Goal: Task Accomplishment & Management: Use online tool/utility

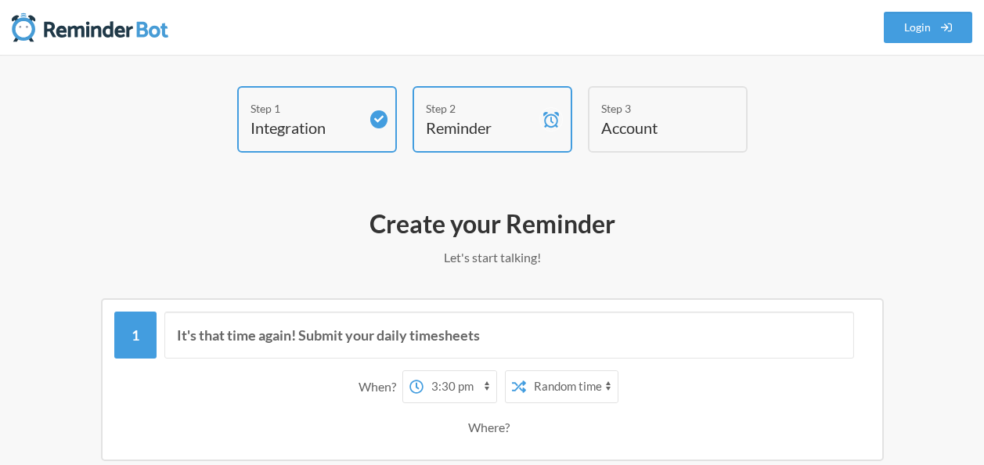
select select "15:30:00"
select select "true"
select select "16:30:00"
click at [493, 129] on h4 "Reminder" at bounding box center [481, 128] width 110 height 22
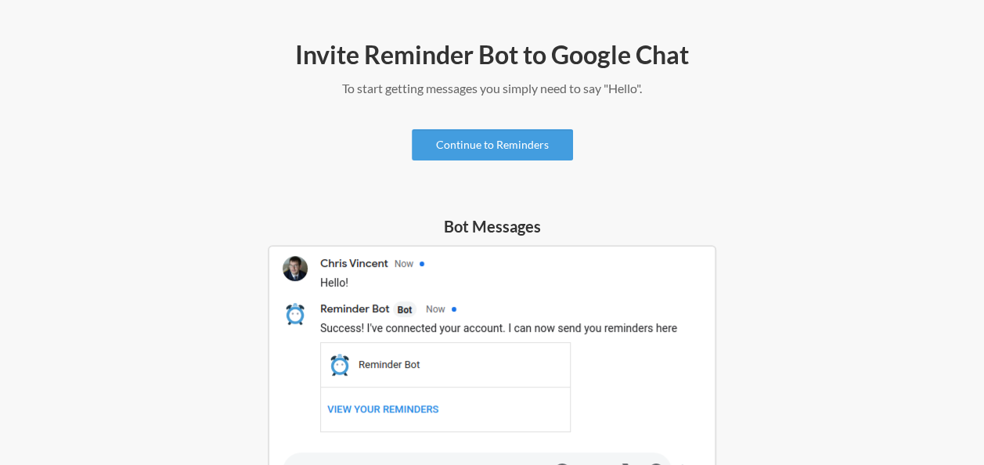
scroll to position [78, 0]
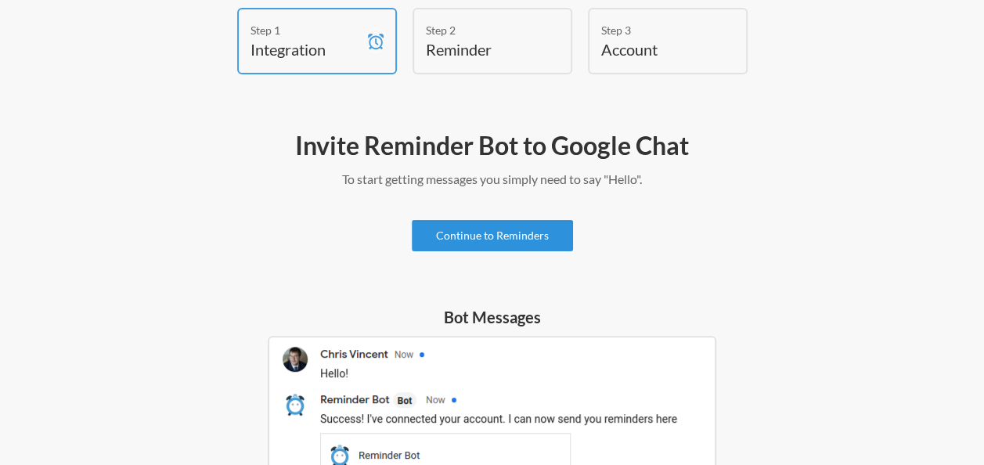
click at [518, 236] on link "Continue to Reminders" at bounding box center [492, 235] width 161 height 31
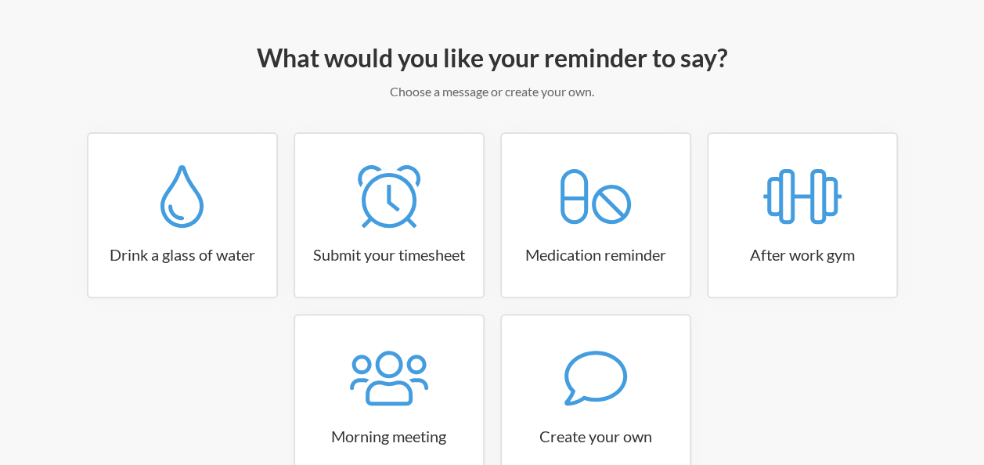
scroll to position [235, 0]
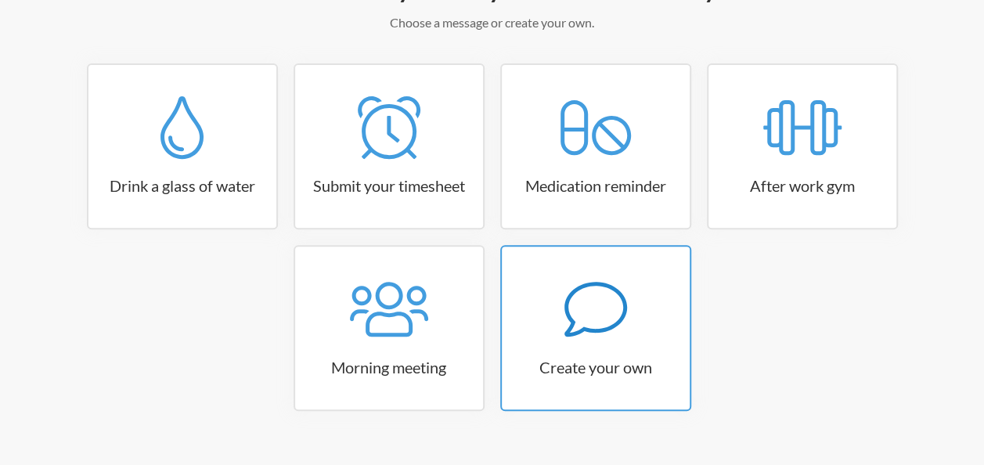
click at [595, 312] on icon at bounding box center [596, 309] width 63 height 63
select select "11:30:00"
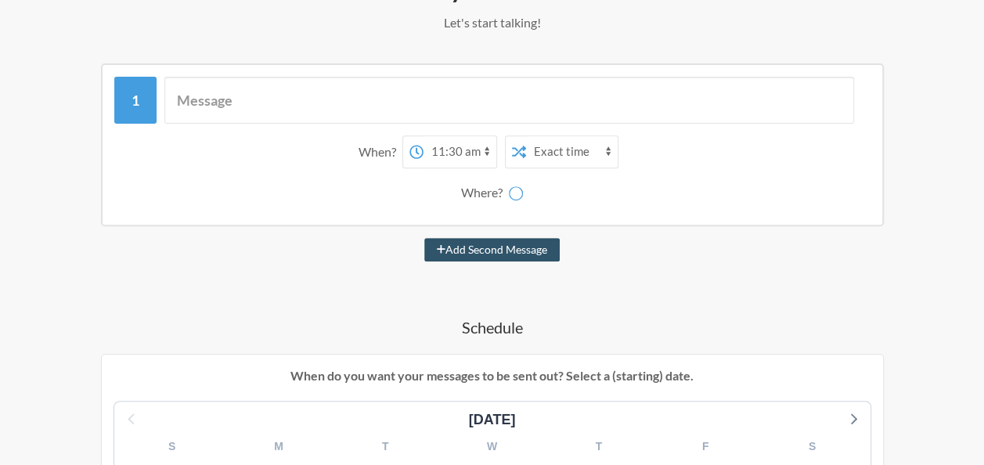
scroll to position [157, 0]
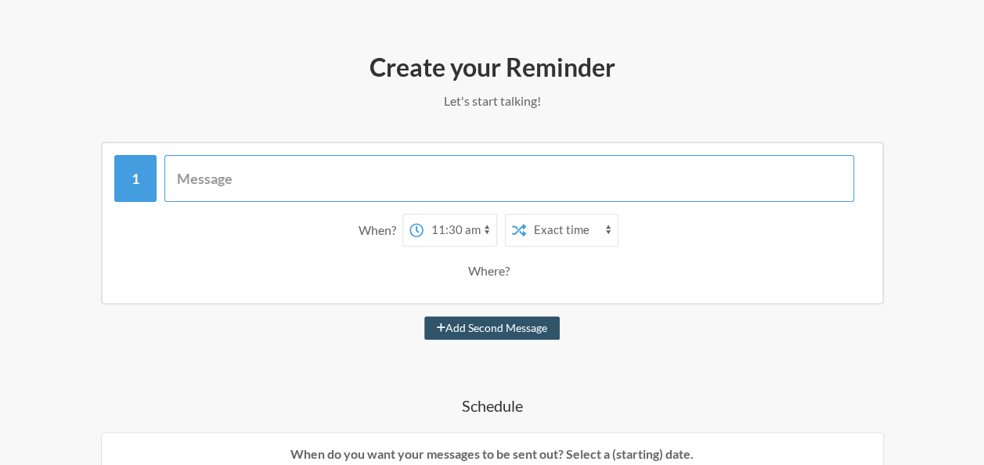
click at [255, 182] on input "text" at bounding box center [509, 178] width 690 height 47
type input "t"
click at [172, 179] on input "OTAP 450 devices" at bounding box center [509, 178] width 690 height 47
click at [265, 179] on input "BT 660 OTAP 450 devices" at bounding box center [509, 178] width 690 height 47
type input "BT 660 OTAP 450 deviceseach day"
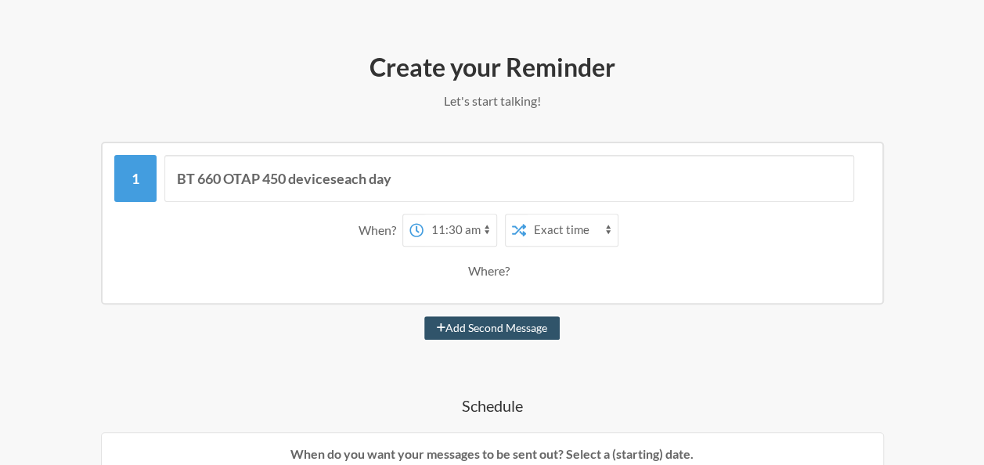
click at [453, 233] on select "12:00 am 12:15 am 12:30 am 12:45 am 1:00 am 1:15 am 1:30 am 1:45 am 2:00 am 2:1…" at bounding box center [460, 230] width 73 height 31
select select "14:00:00"
click at [424, 215] on select "12:00 am 12:15 am 12:30 am 12:45 am 1:00 am 1:15 am 1:30 am 1:45 am 2:00 am 2:1…" at bounding box center [460, 230] width 73 height 31
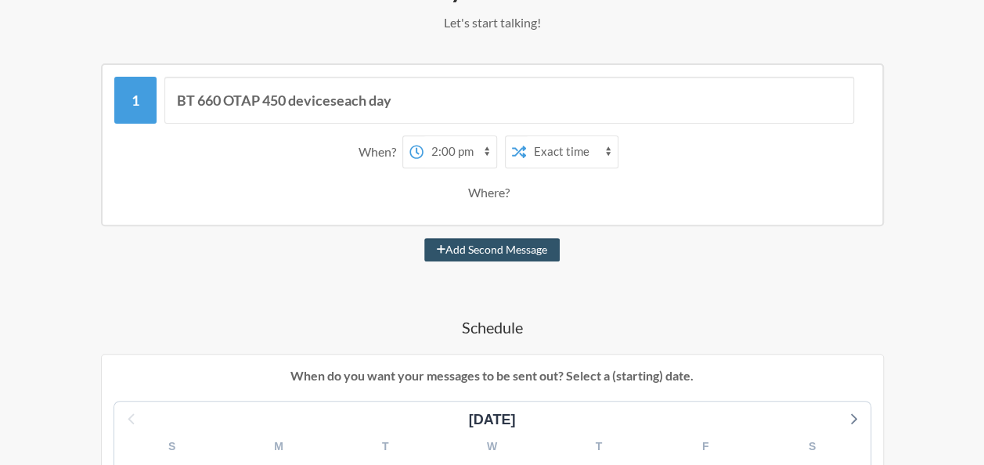
click at [500, 194] on div "Where?" at bounding box center [492, 192] width 48 height 33
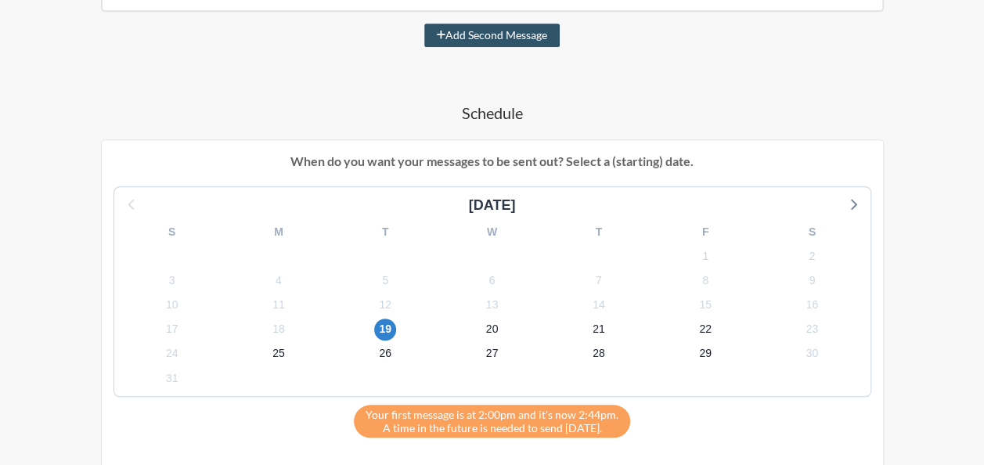
scroll to position [470, 0]
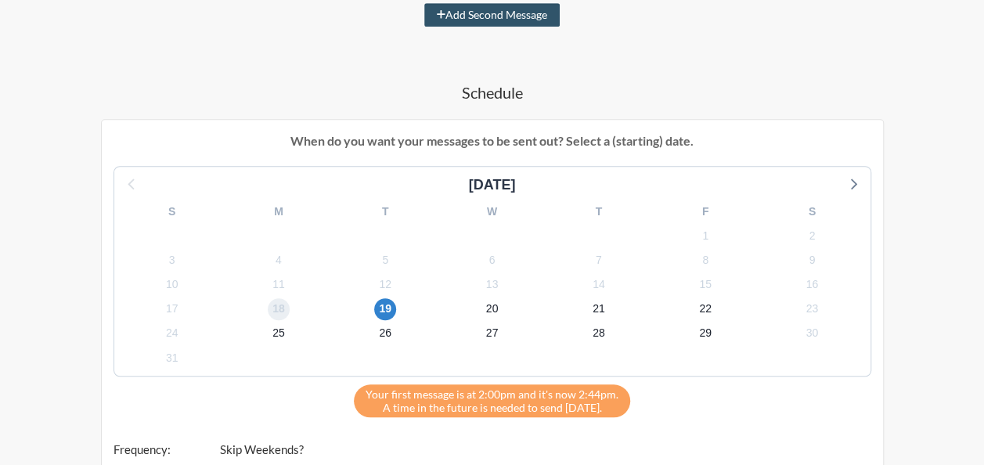
click at [276, 312] on span "18" at bounding box center [279, 309] width 22 height 22
click at [388, 305] on span "19" at bounding box center [385, 309] width 22 height 22
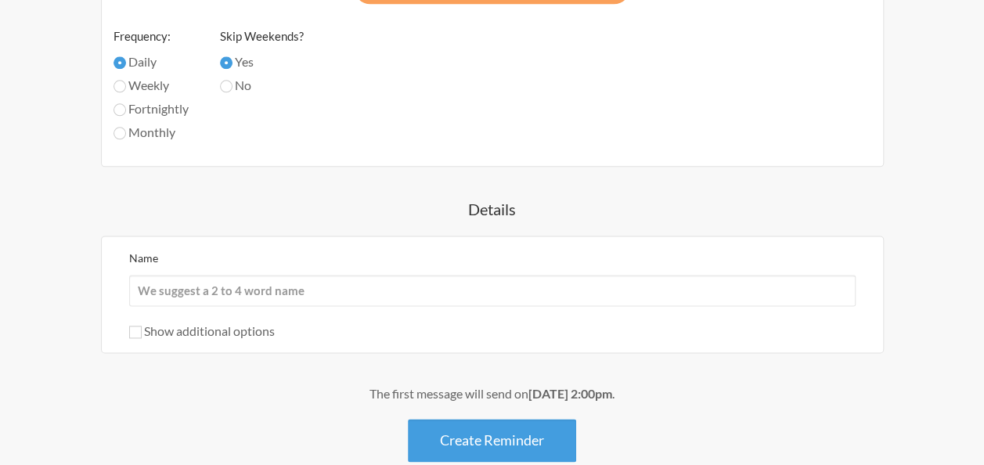
scroll to position [940, 0]
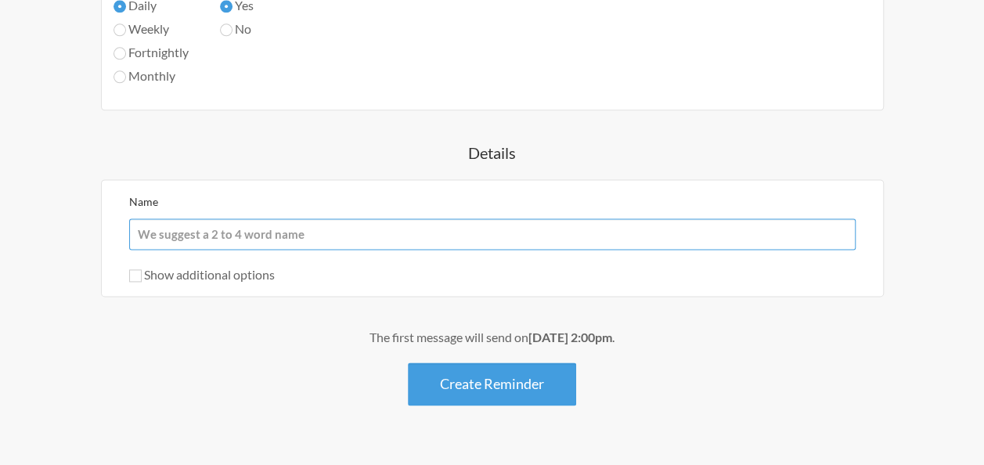
click at [211, 232] on input "Name" at bounding box center [492, 233] width 727 height 31
click at [169, 233] on input "OTAP 660" at bounding box center [492, 233] width 727 height 31
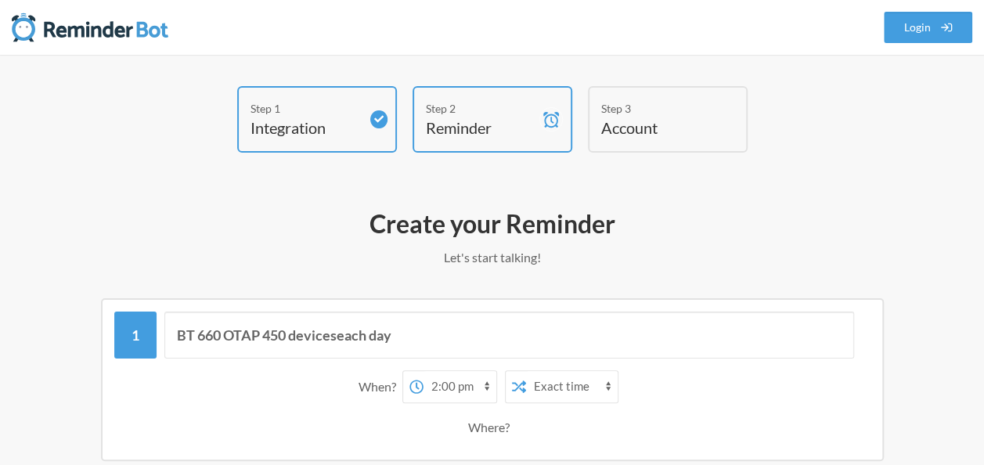
scroll to position [0, 0]
type input "OTAP TVG660 -BT"
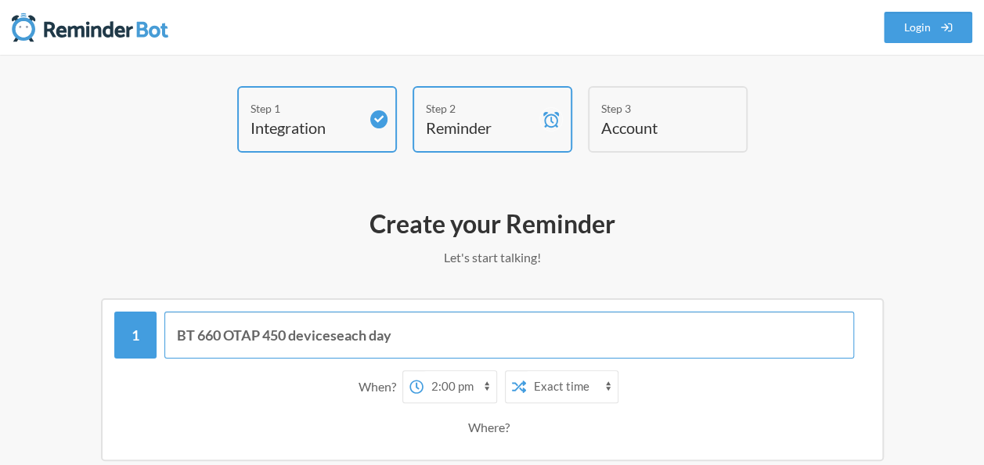
click at [338, 334] on input "BT 660 OTAP 450 deviceseach day" at bounding box center [509, 335] width 690 height 47
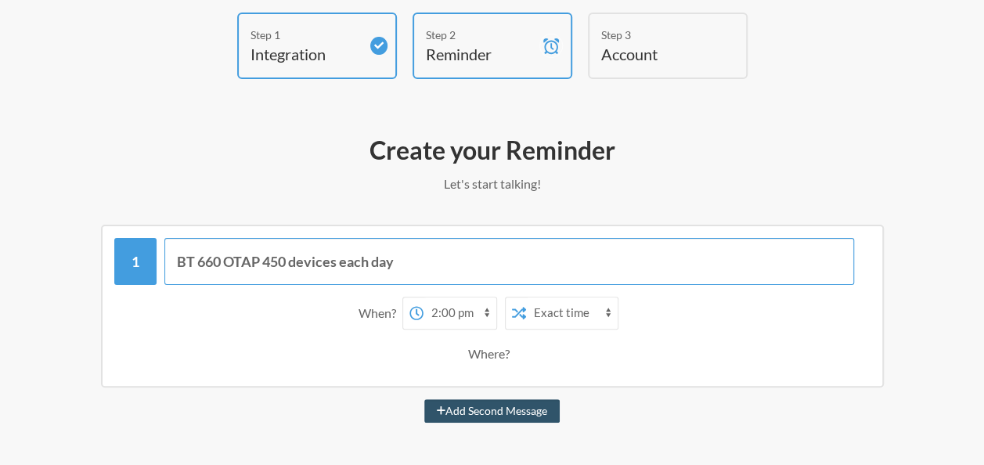
scroll to position [235, 0]
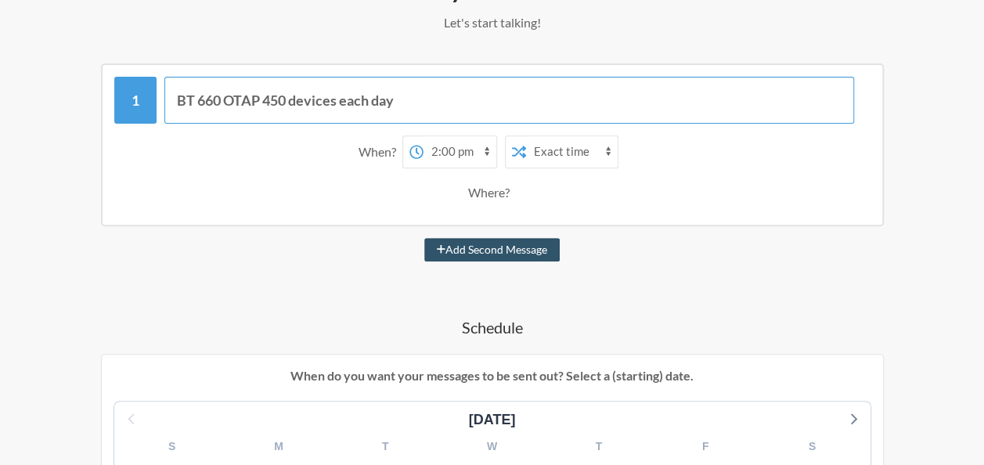
type input "BT 660 OTAP 450 devices each day"
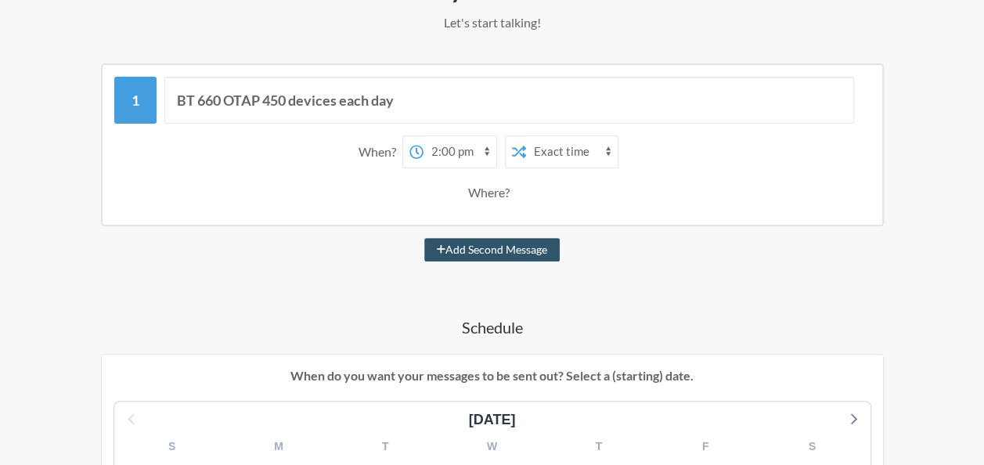
click at [486, 146] on select "12:00 am 12:15 am 12:30 am 12:45 am 1:00 am 1:15 am 1:30 am 1:45 am 2:00 am 2:1…" at bounding box center [460, 151] width 73 height 31
select select "15:00:00"
click at [424, 136] on select "12:00 am 12:15 am 12:30 am 12:45 am 1:00 am 1:15 am 1:30 am 1:45 am 2:00 am 2:1…" at bounding box center [460, 151] width 73 height 31
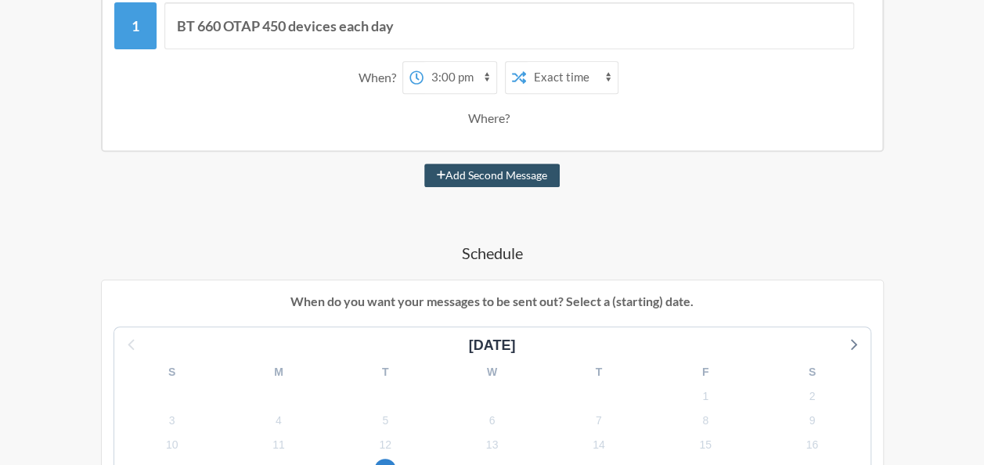
scroll to position [470, 0]
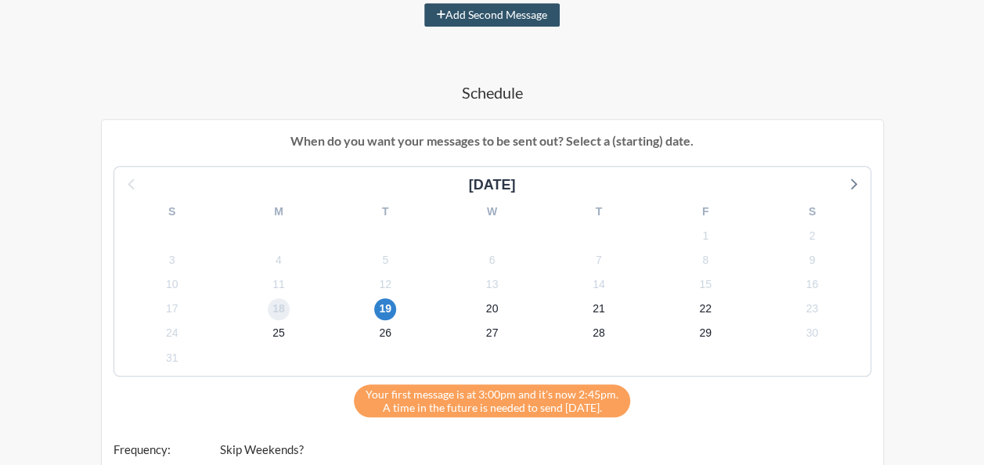
click at [279, 309] on span "18" at bounding box center [279, 309] width 22 height 22
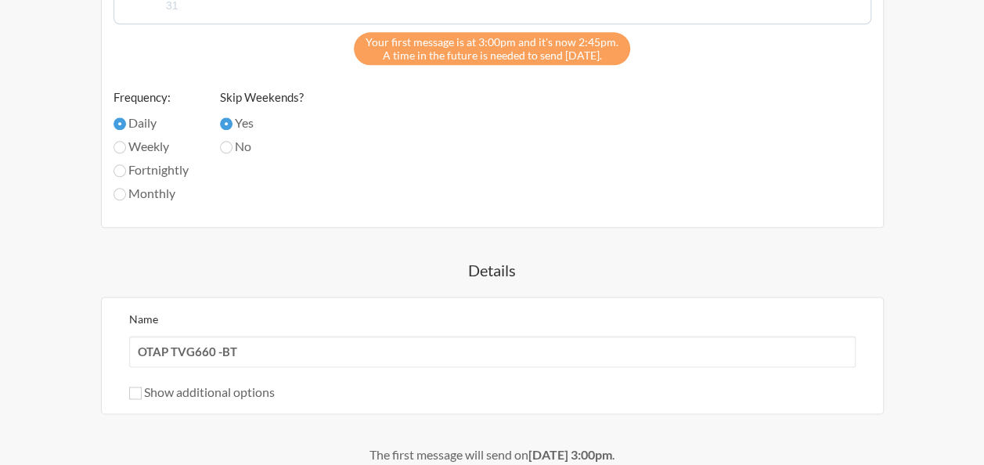
scroll to position [940, 0]
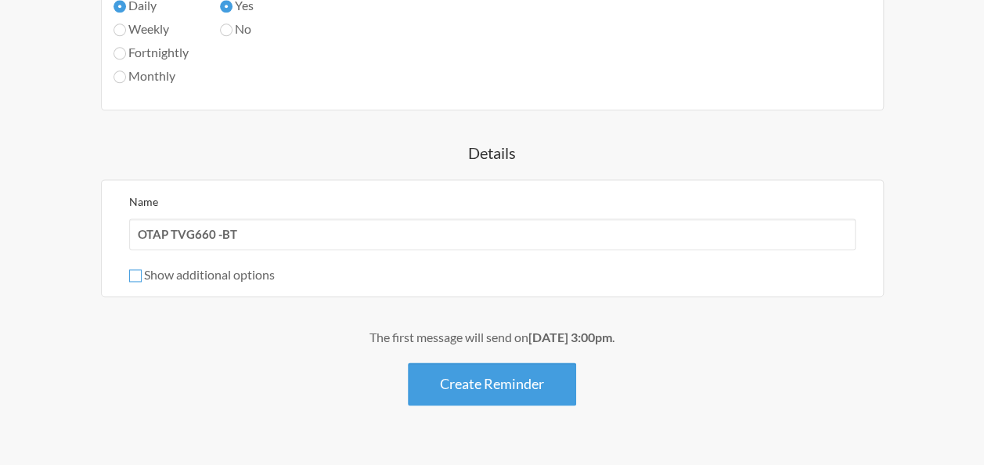
click at [135, 273] on input "Show additional options" at bounding box center [135, 275] width 13 height 13
checkbox input "true"
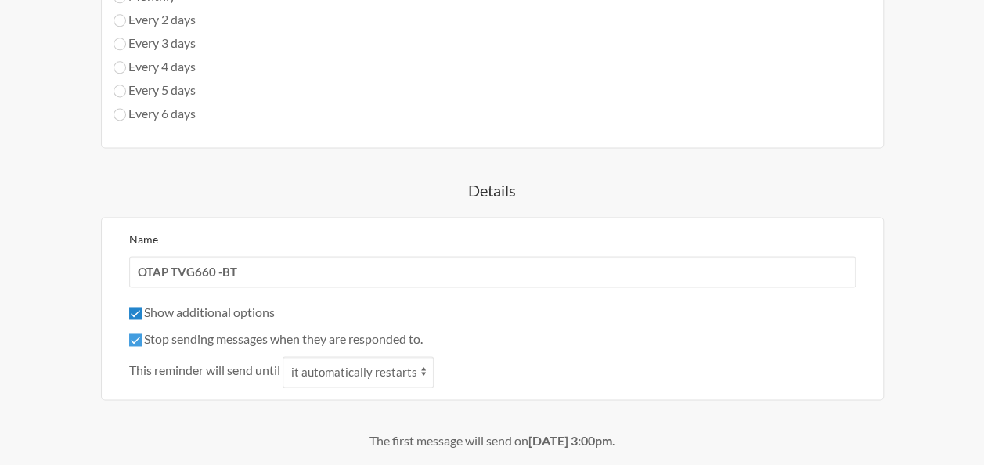
scroll to position [1096, 0]
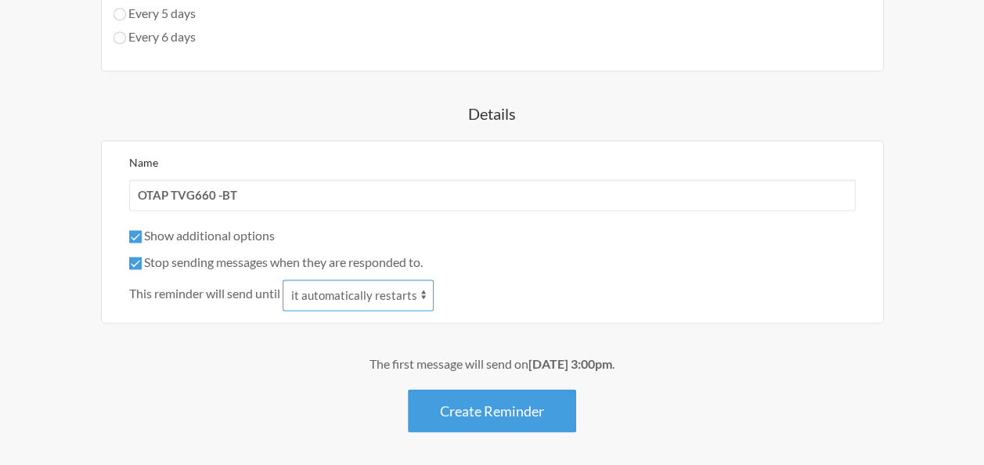
click at [385, 291] on select "it automatically restarts it is replied to" at bounding box center [358, 295] width 151 height 31
select select "1"
click at [284, 280] on select "it automatically restarts it is replied to" at bounding box center [358, 295] width 151 height 31
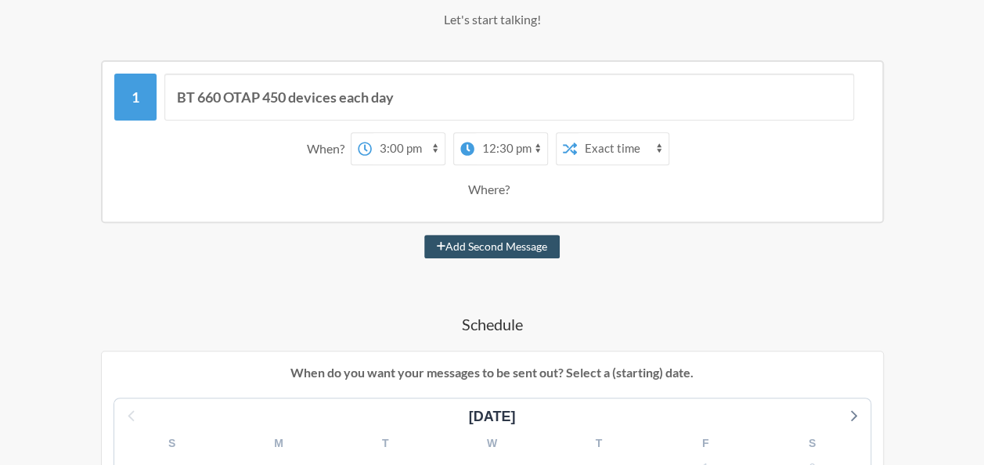
scroll to position [215, 0]
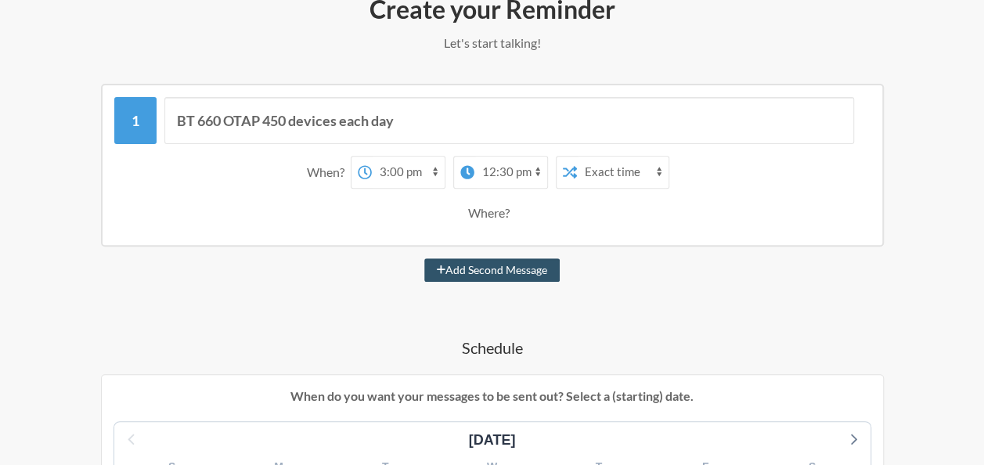
click at [509, 164] on select "12:00 am 12:15 am 12:30 am 12:45 am 1:00 am 1:15 am 1:30 am 1:45 am 2:00 am 2:1…" at bounding box center [511, 172] width 73 height 31
click at [390, 166] on select "12:00 am 12:15 am 12:30 am 12:45 am 1:00 am 1:15 am 1:30 am 1:45 am 2:00 am 2:1…" at bounding box center [408, 172] width 73 height 31
select select "12:45:00"
click at [372, 157] on select "12:00 am 12:15 am 12:30 am 12:45 am 1:00 am 1:15 am 1:30 am 1:45 am 2:00 am 2:1…" at bounding box center [408, 172] width 73 height 31
click at [559, 168] on strong "day 2" at bounding box center [551, 171] width 30 height 15
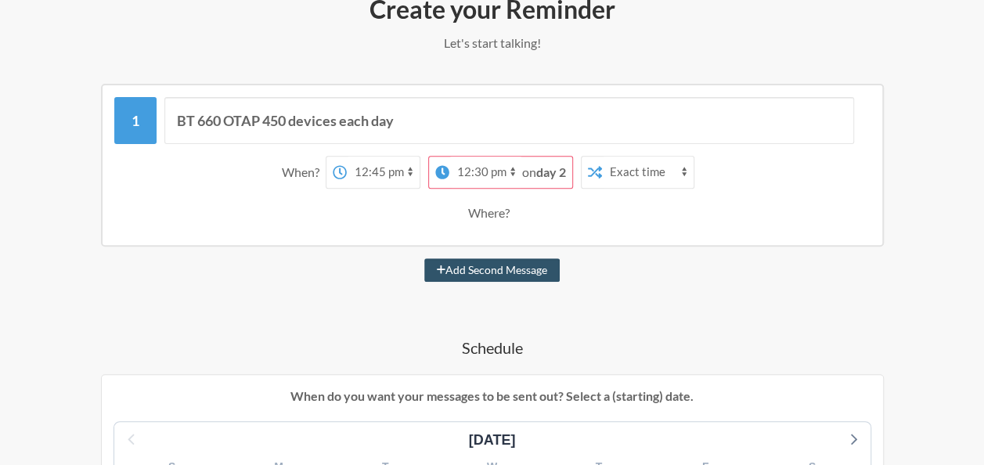
click at [511, 167] on select "12:00 am 12:15 am 12:30 am 12:45 am 1:00 am 1:15 am 1:30 am 1:45 am 2:00 am 2:1…" at bounding box center [485, 172] width 73 height 31
select select "15:00:00"
click at [475, 157] on select "12:00 am 12:15 am 12:30 am 12:45 am 1:00 am 1:15 am 1:30 am 1:45 am 2:00 am 2:1…" at bounding box center [485, 172] width 73 height 31
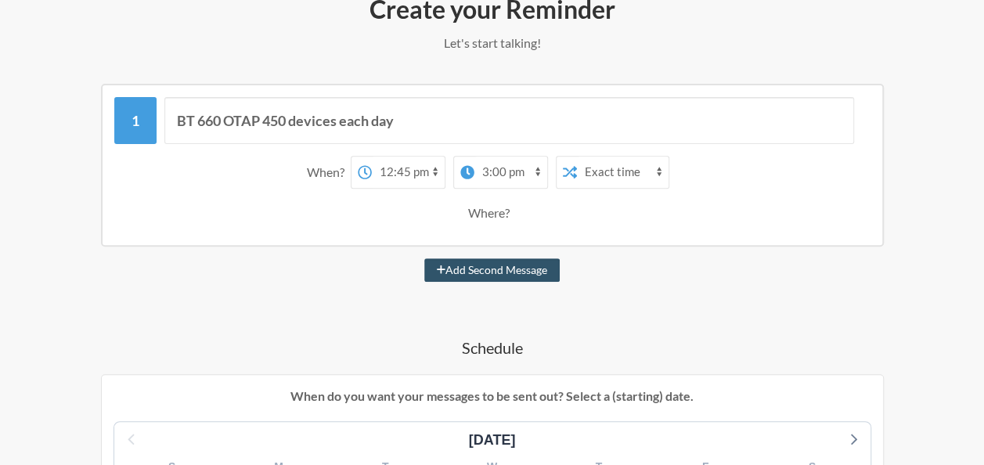
click at [626, 168] on select "Exact time Random time" at bounding box center [623, 172] width 92 height 31
click at [530, 177] on select "12:00 am 12:15 am 12:30 am 12:45 am 1:00 am 1:15 am 1:30 am 1:45 am 2:00 am 2:1…" at bounding box center [511, 172] width 73 height 31
click at [487, 212] on div "Where?" at bounding box center [492, 213] width 48 height 33
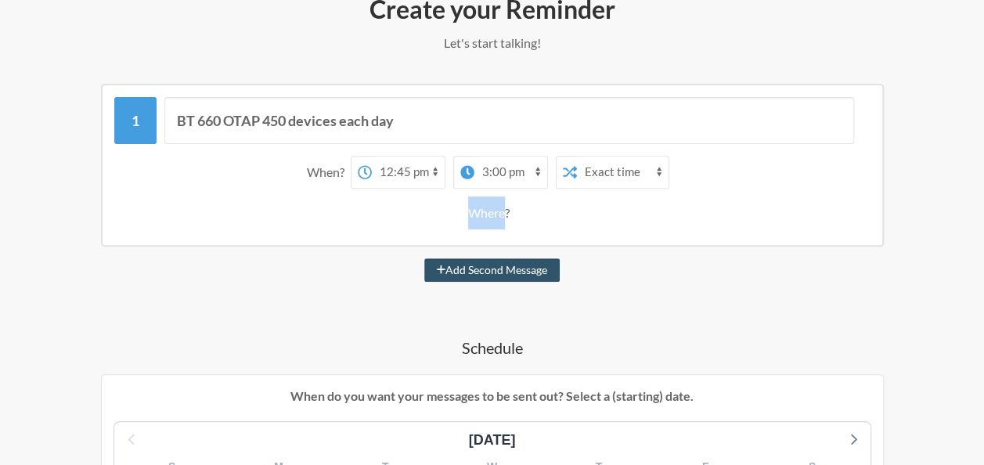
click at [487, 212] on div "Where?" at bounding box center [492, 213] width 48 height 33
drag, startPoint x: 487, startPoint y: 212, endPoint x: 525, endPoint y: 216, distance: 37.8
click at [525, 216] on div "Where?" at bounding box center [492, 213] width 741 height 33
click at [524, 216] on div "Where?" at bounding box center [492, 213] width 741 height 33
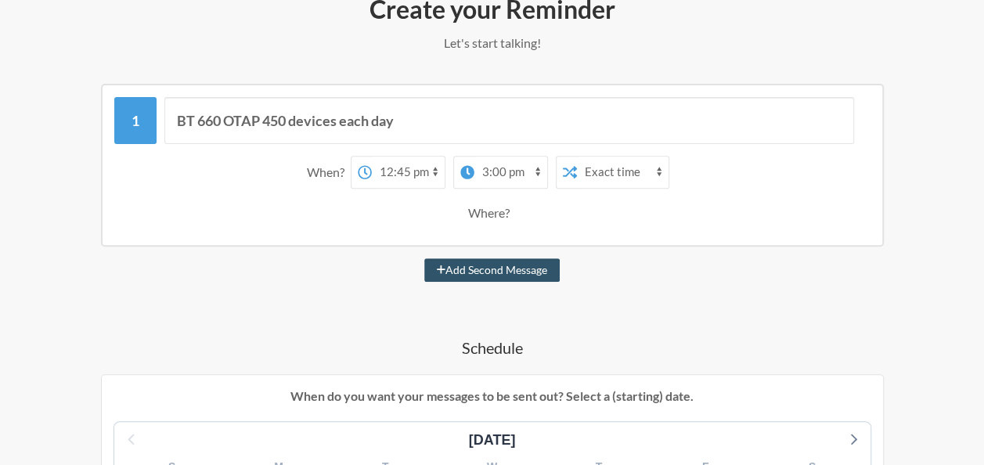
click at [514, 218] on div "Where?" at bounding box center [492, 213] width 48 height 33
click at [489, 233] on div "When? 12:00 am 12:15 am 12:30 am 12:45 am 1:00 am 1:15 am 1:30 am 1:45 am 2:00 …" at bounding box center [492, 192] width 756 height 89
click at [484, 271] on button "Add Second Message" at bounding box center [491, 269] width 135 height 23
select select "13:45:00"
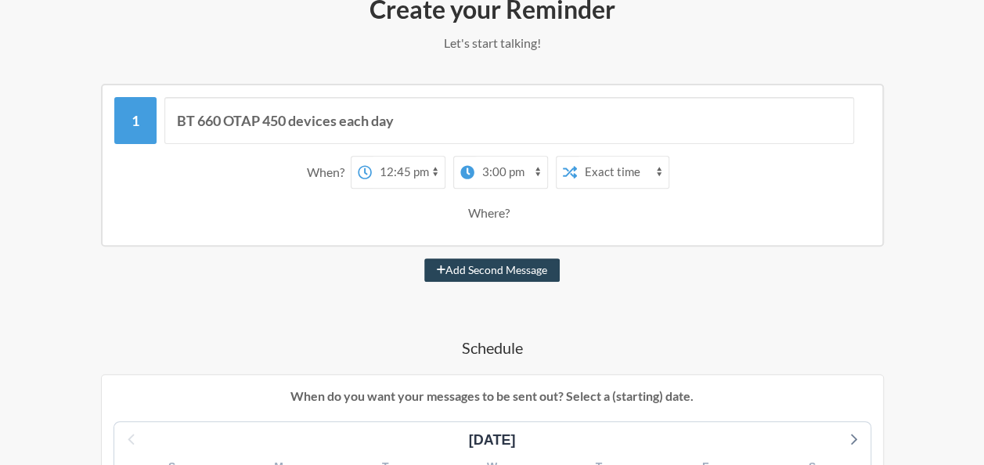
select select "14:45:00"
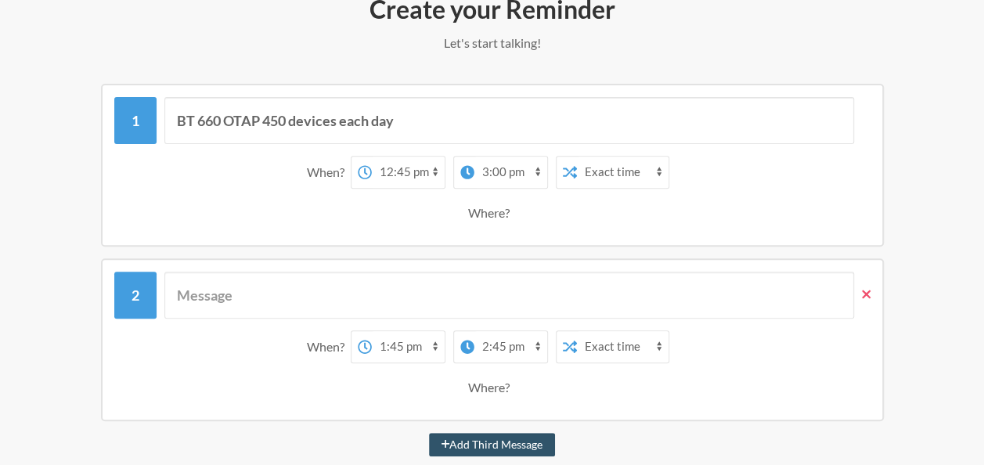
click at [866, 291] on icon at bounding box center [866, 294] width 9 height 14
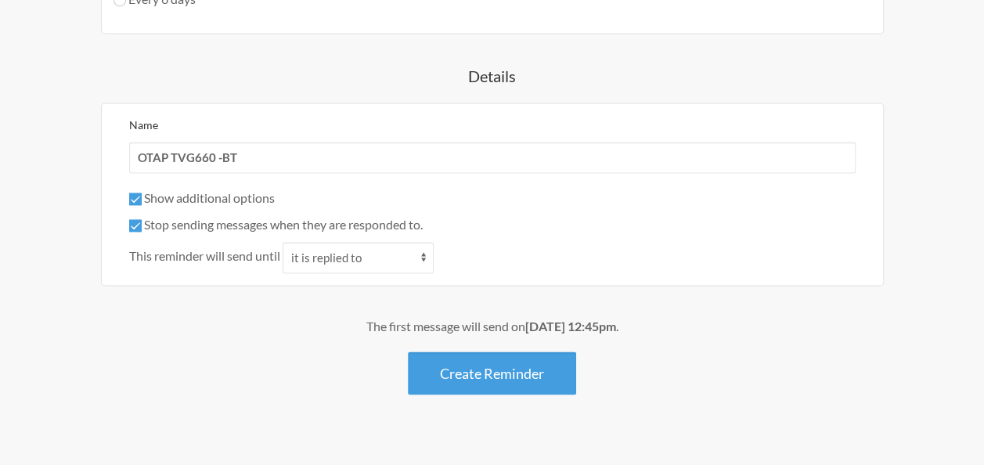
scroll to position [1154, 0]
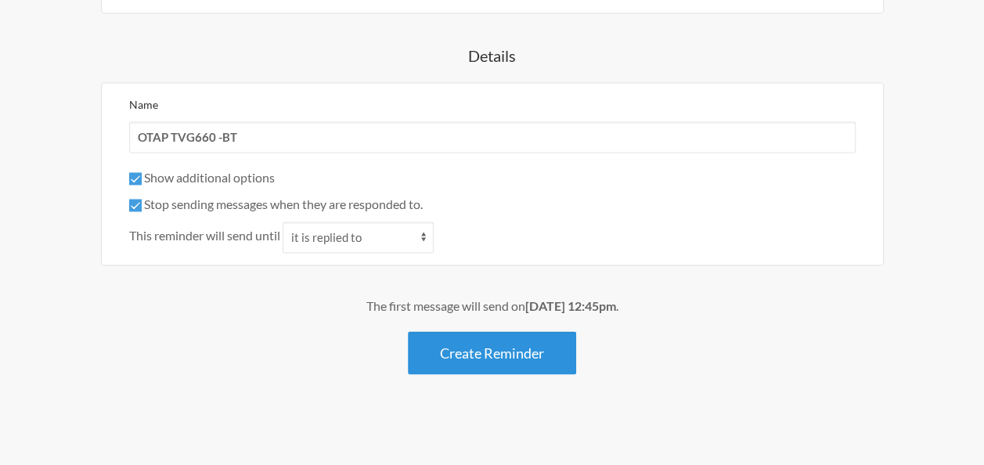
click at [517, 356] on button "Create Reminder" at bounding box center [492, 352] width 168 height 43
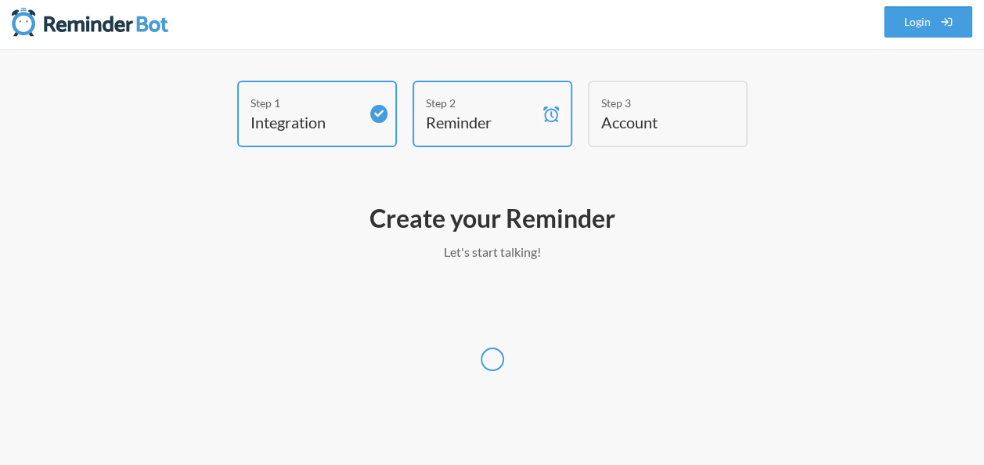
scroll to position [5, 0]
select select "Europe/London"
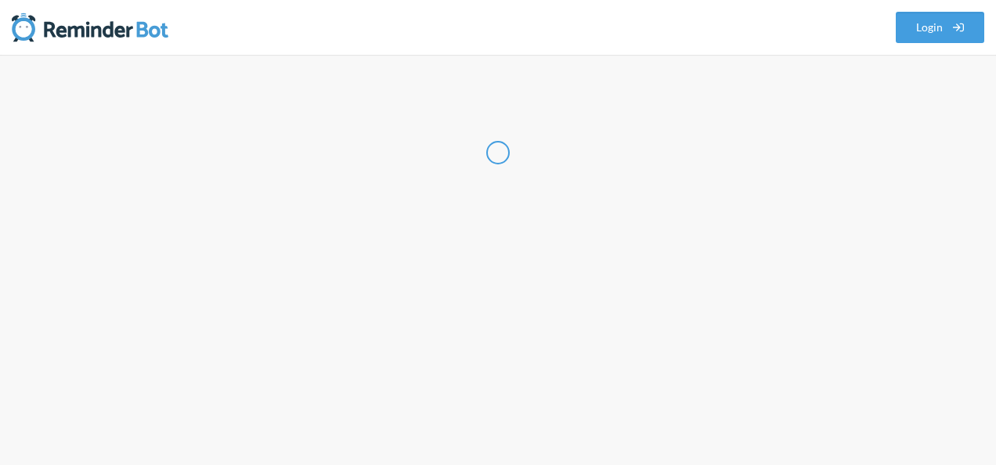
select select "IN"
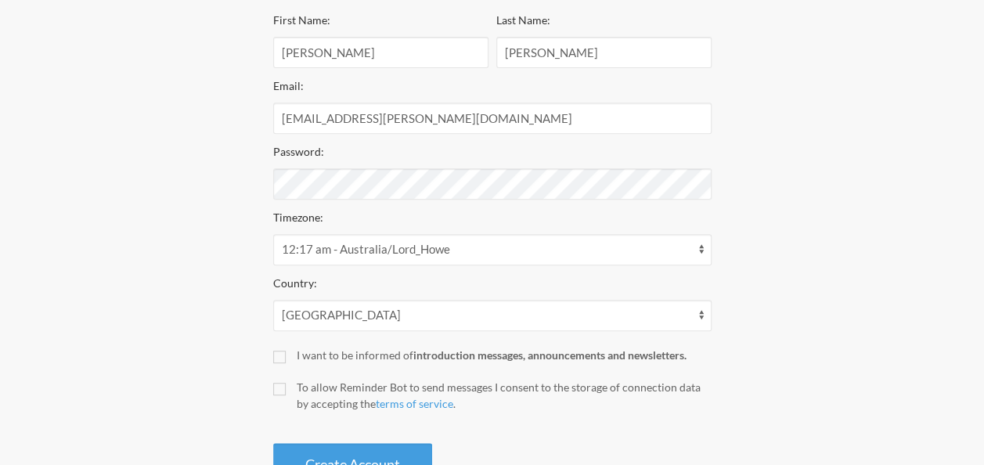
scroll to position [313, 0]
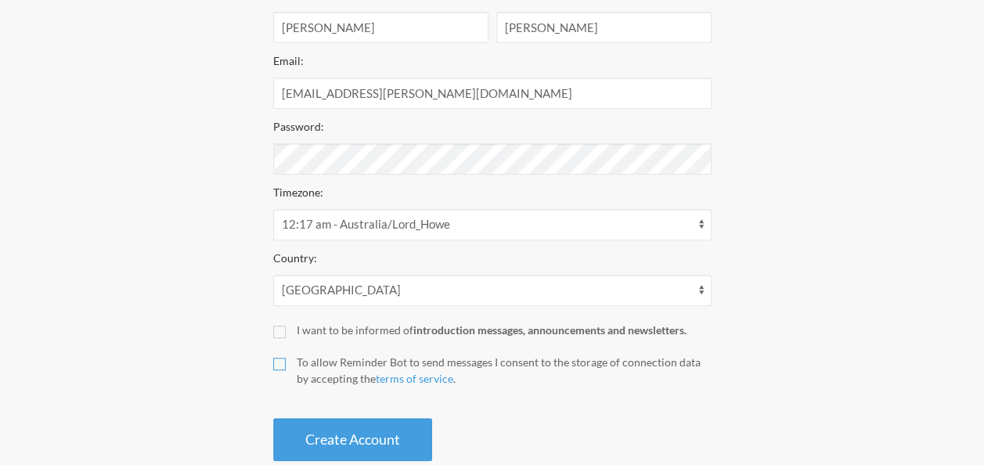
click at [280, 366] on input "To allow Reminder Bot to send messages I consent to the storage of connection d…" at bounding box center [279, 364] width 13 height 13
checkbox input "true"
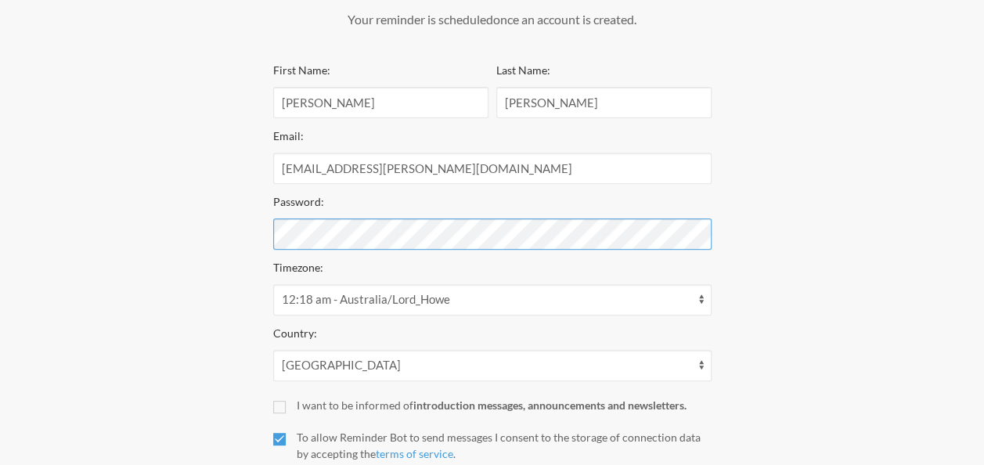
scroll to position [348, 0]
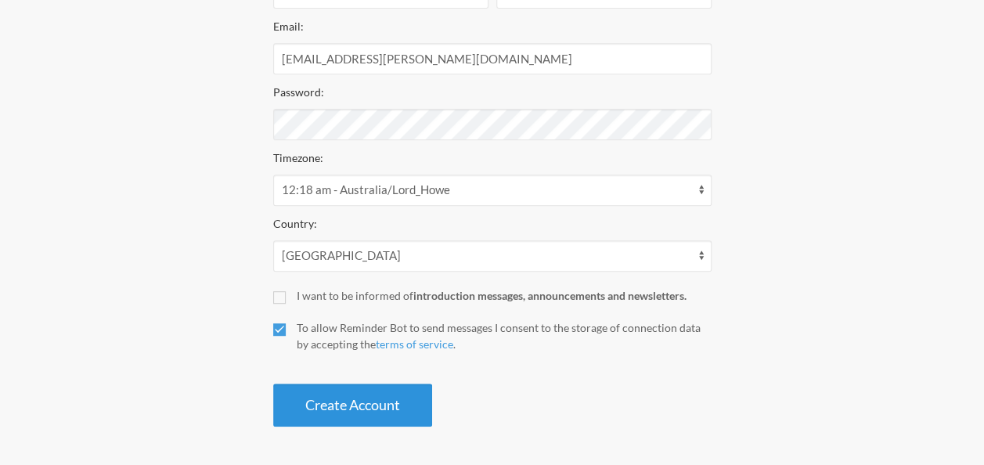
click at [378, 394] on button "Create Account" at bounding box center [352, 405] width 159 height 43
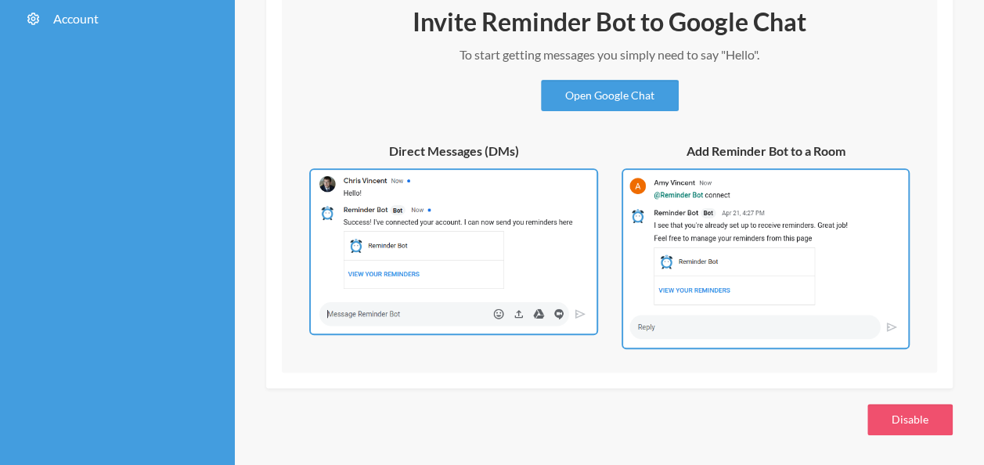
scroll to position [170, 0]
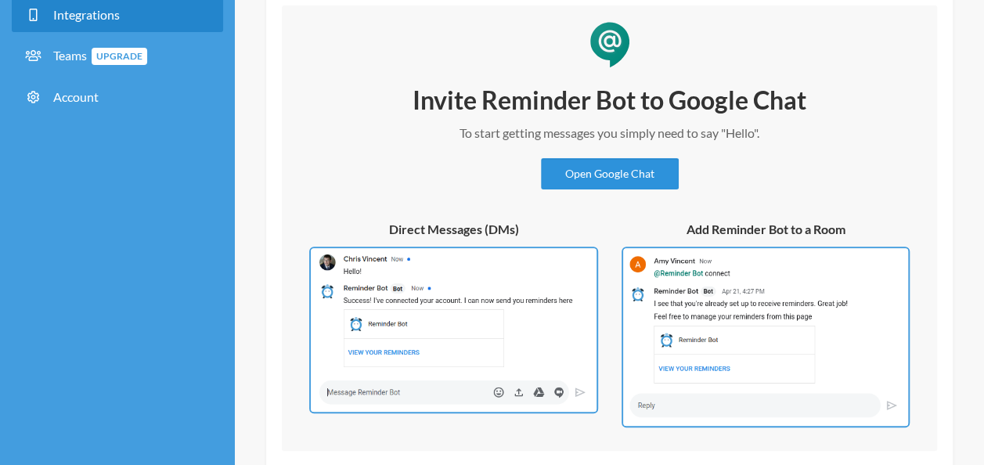
click at [593, 179] on link "Open Google Chat" at bounding box center [610, 173] width 138 height 31
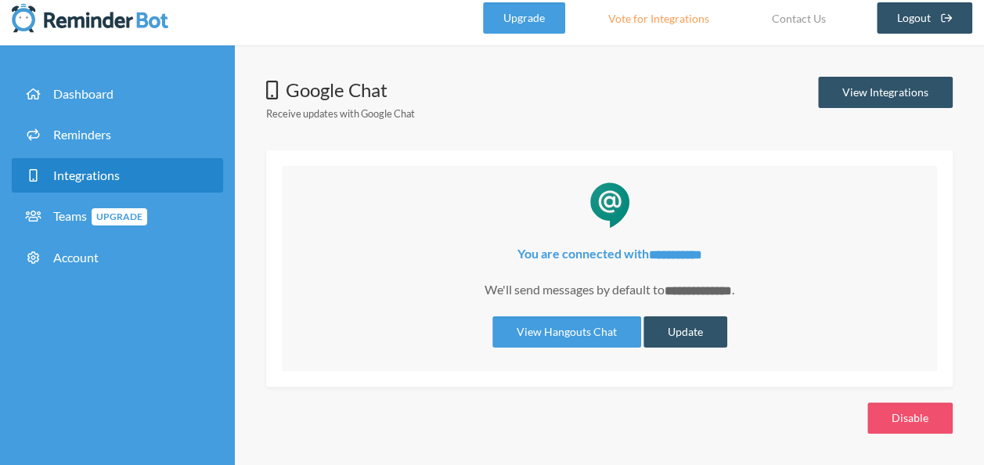
scroll to position [5, 0]
